Goal: Check status

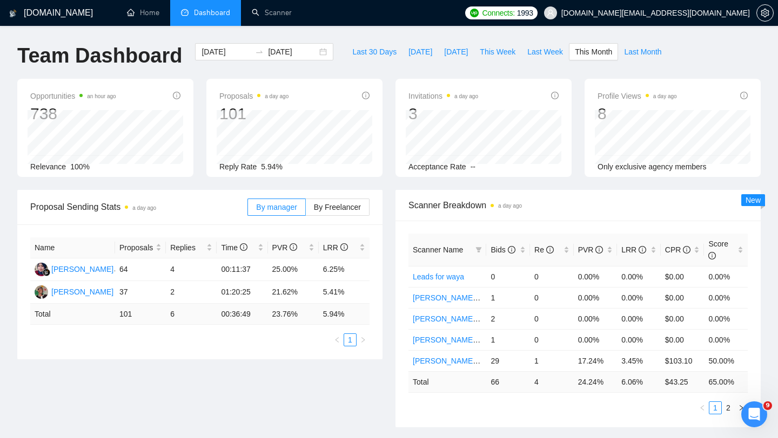
click at [688, 13] on span "[DOMAIN_NAME][EMAIL_ADDRESS][DOMAIN_NAME]" at bounding box center [655, 13] width 188 height 0
click at [692, 13] on span "[DOMAIN_NAME][EMAIL_ADDRESS][DOMAIN_NAME]" at bounding box center [655, 13] width 188 height 0
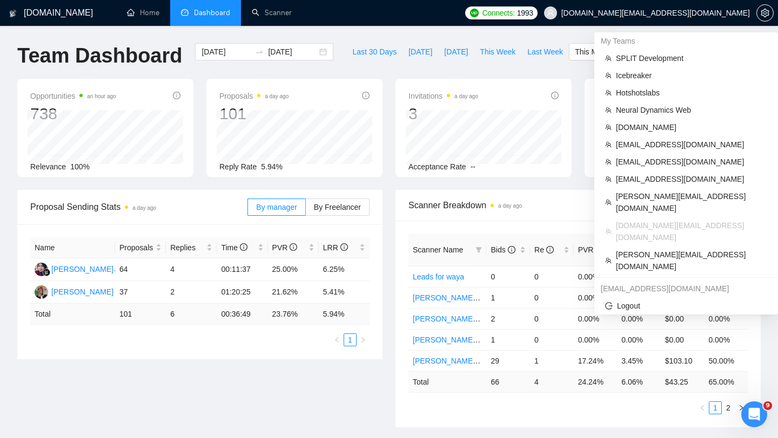
click at [692, 13] on span "[DOMAIN_NAME][EMAIL_ADDRESS][DOMAIN_NAME]" at bounding box center [655, 13] width 188 height 0
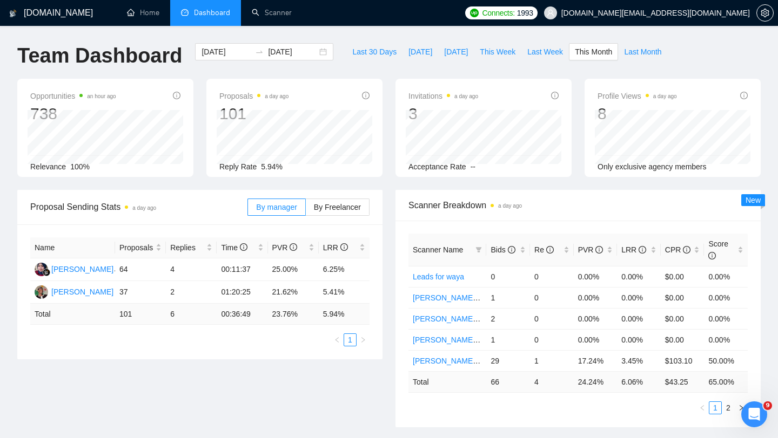
click at [384, 84] on div "Proposals a day ago 101 [DATE] Replied 0 Reply Rate 5.94%" at bounding box center [294, 128] width 189 height 98
click at [547, 56] on span "Last Week" at bounding box center [545, 52] width 36 height 12
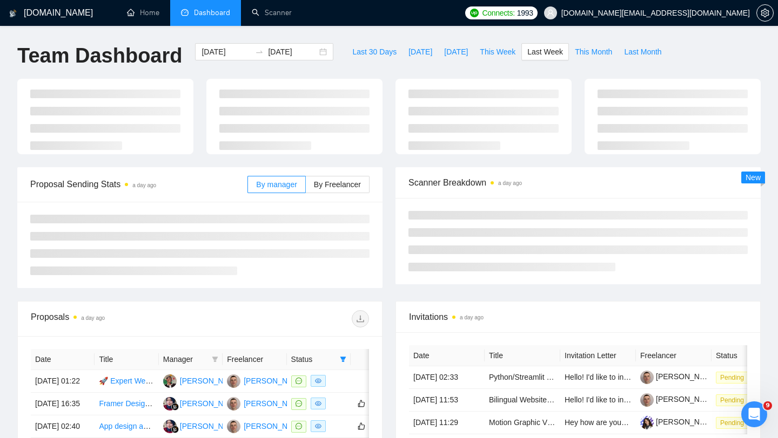
type input "[DATE]"
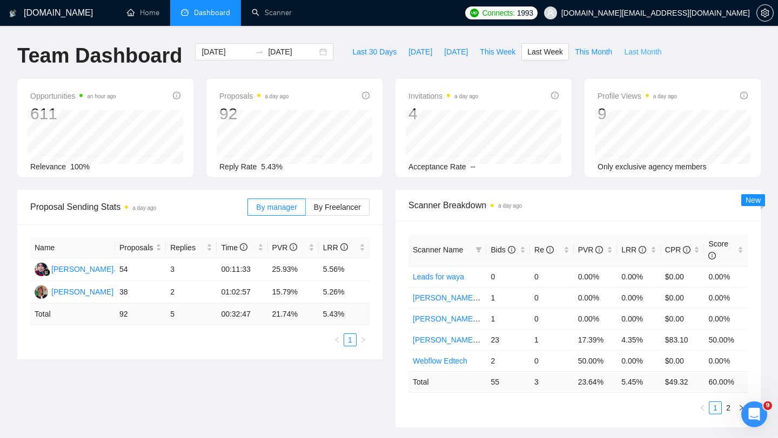
click at [639, 52] on span "Last Month" at bounding box center [642, 52] width 37 height 12
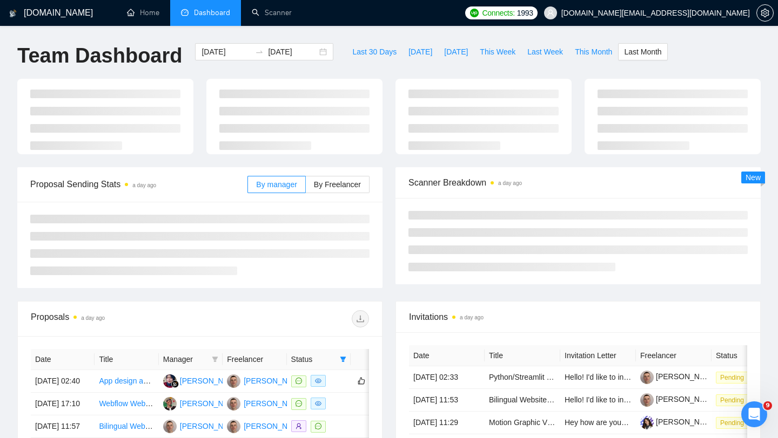
type input "[DATE]"
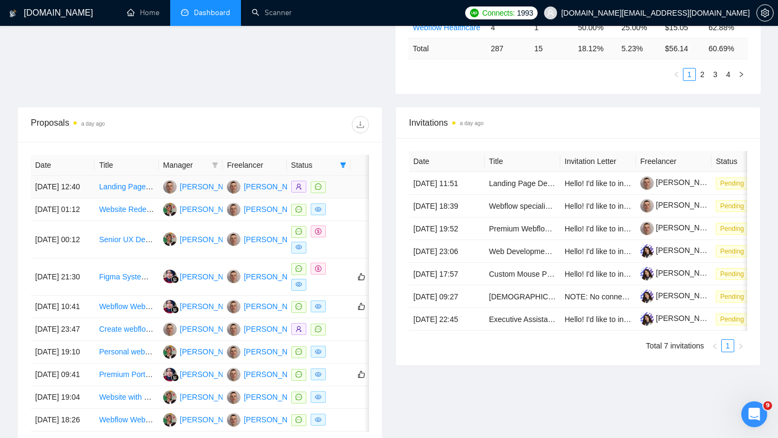
scroll to position [540, 0]
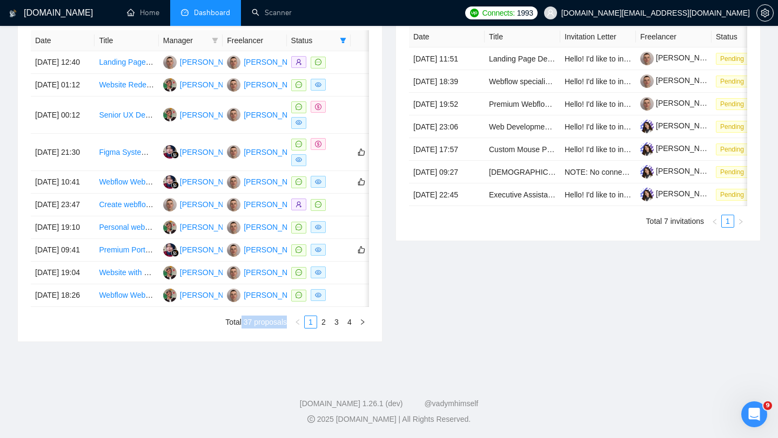
drag, startPoint x: 239, startPoint y: 322, endPoint x: 286, endPoint y: 323, distance: 46.4
click at [286, 323] on li "Total 37 proposals" at bounding box center [256, 322] width 62 height 13
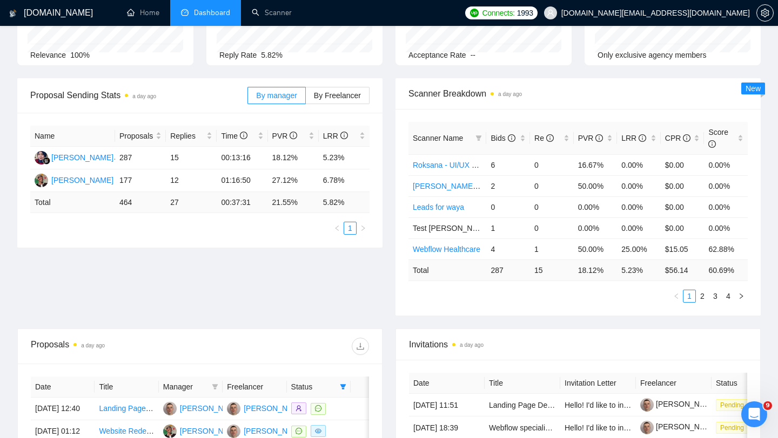
scroll to position [0, 0]
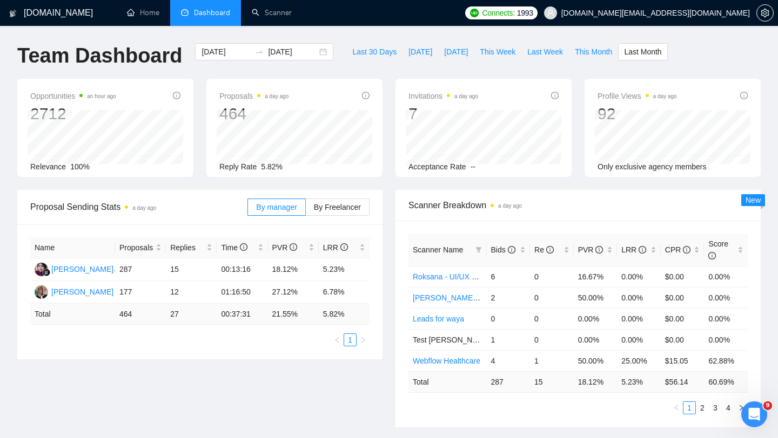
click at [198, 171] on div "Opportunities an hour ago 2712 Relevance 100%" at bounding box center [105, 128] width 189 height 98
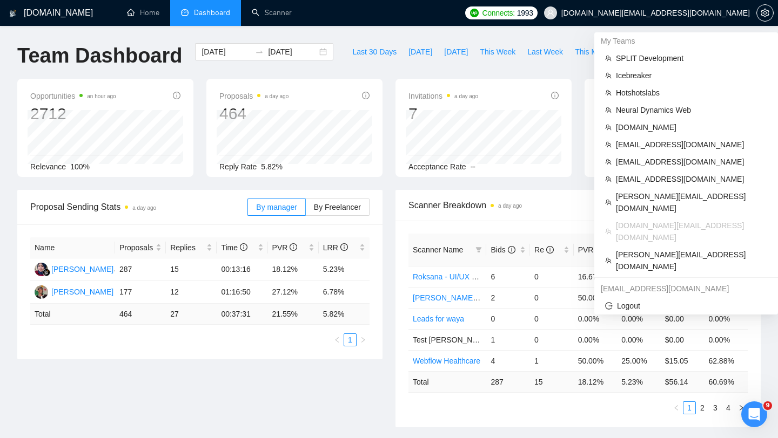
click at [677, 13] on span "[DOMAIN_NAME][EMAIL_ADDRESS][DOMAIN_NAME]" at bounding box center [655, 13] width 188 height 0
click at [668, 13] on span "[DOMAIN_NAME][EMAIL_ADDRESS][DOMAIN_NAME]" at bounding box center [655, 13] width 188 height 0
click at [702, 13] on span "[DOMAIN_NAME][EMAIL_ADDRESS][DOMAIN_NAME]" at bounding box center [655, 13] width 188 height 0
